Goal: Transaction & Acquisition: Purchase product/service

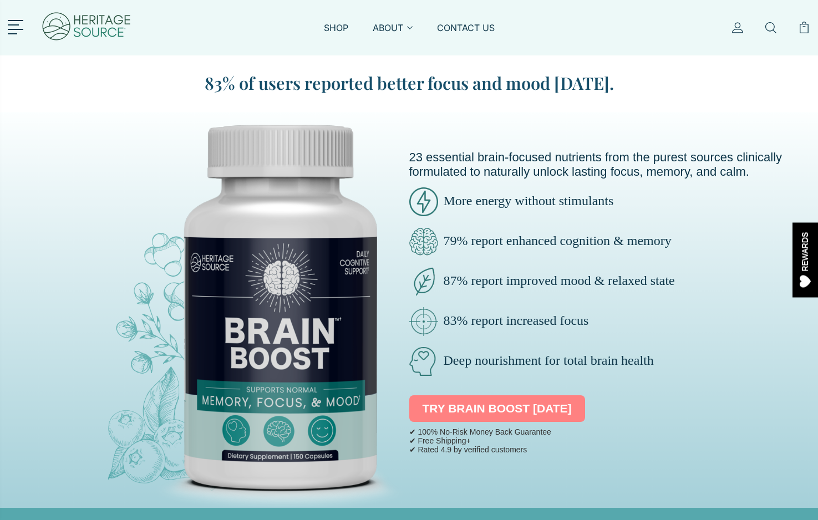
click at [484, 412] on link "TRY BRAIN BOOST [DATE]" at bounding box center [497, 409] width 176 height 27
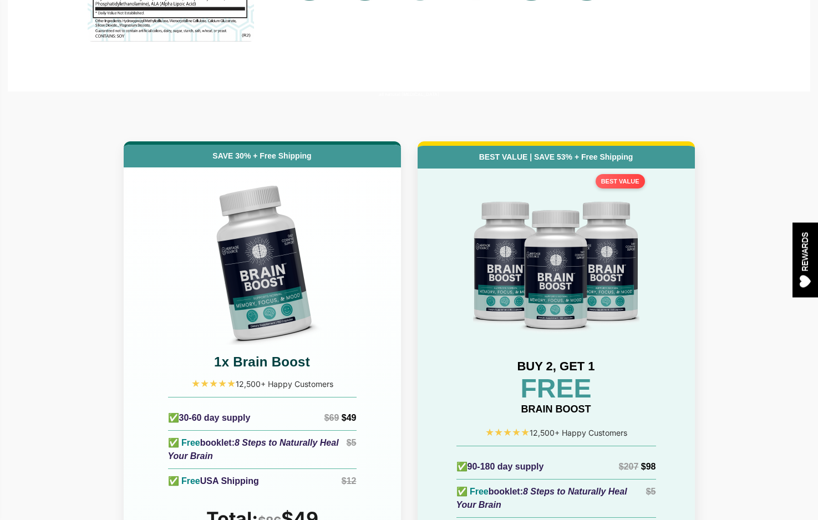
scroll to position [4683, 0]
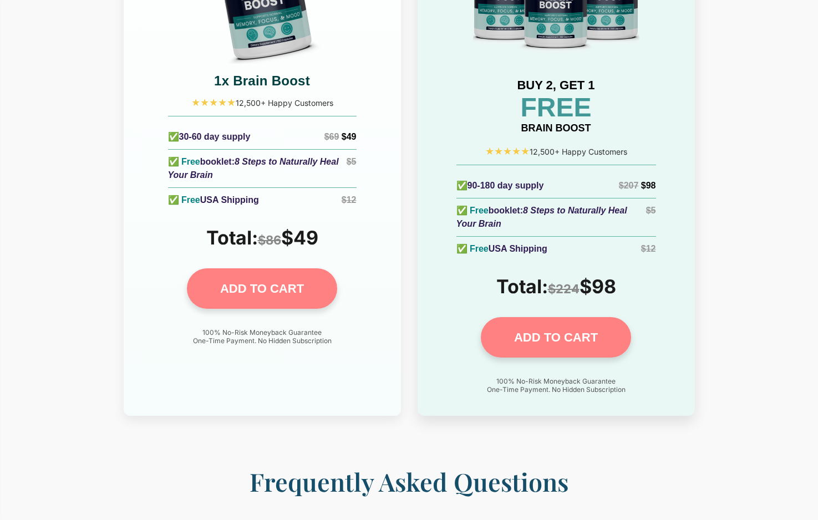
scroll to position [4937, 0]
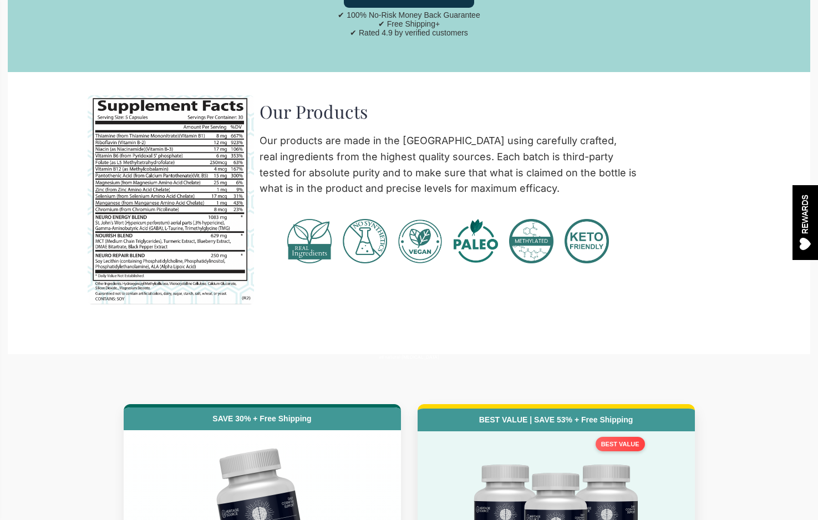
scroll to position [4393, 0]
